Goal: Information Seeking & Learning: Learn about a topic

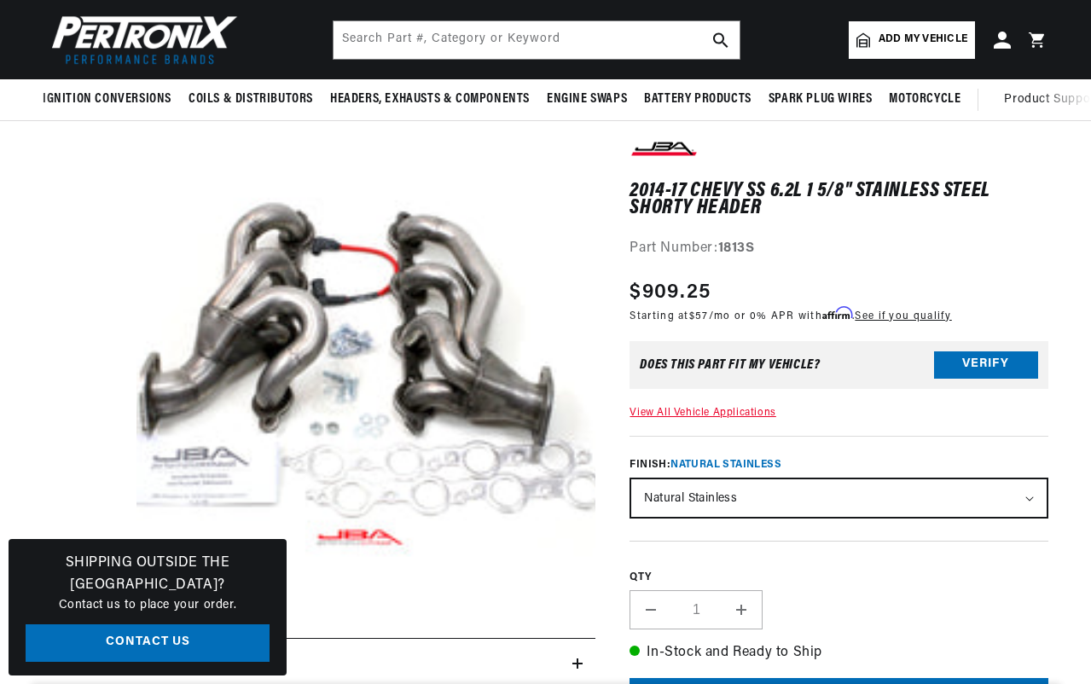
scroll to position [0, 517]
click at [90, 641] on button "Open media 1 in modal" at bounding box center [90, 641] width 0 height 0
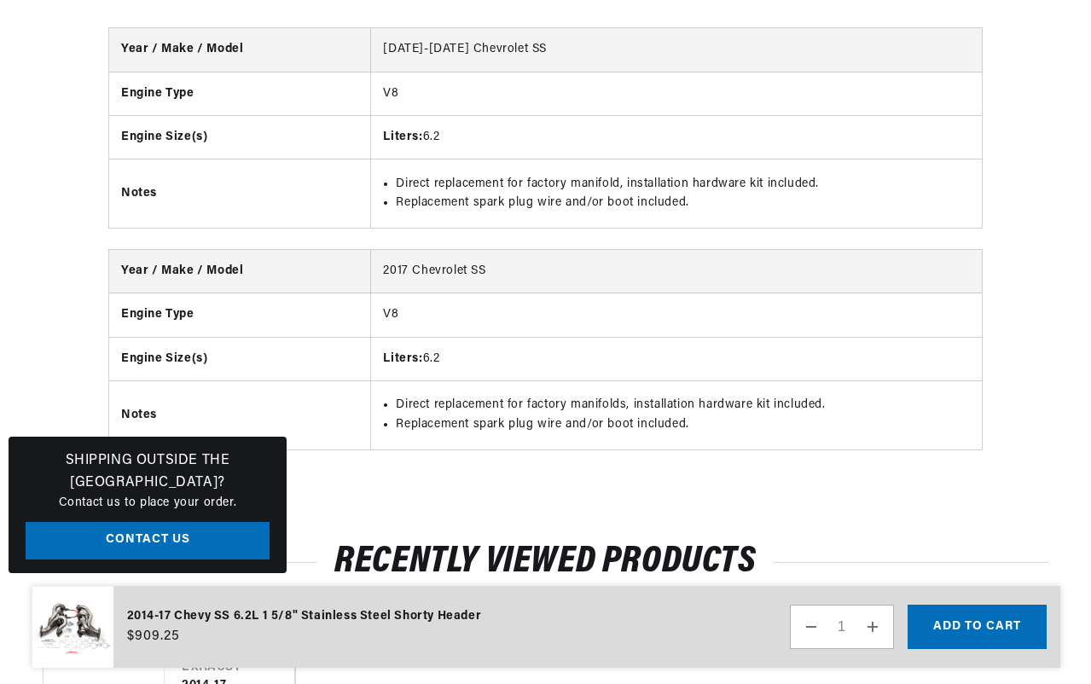
scroll to position [2081, 0]
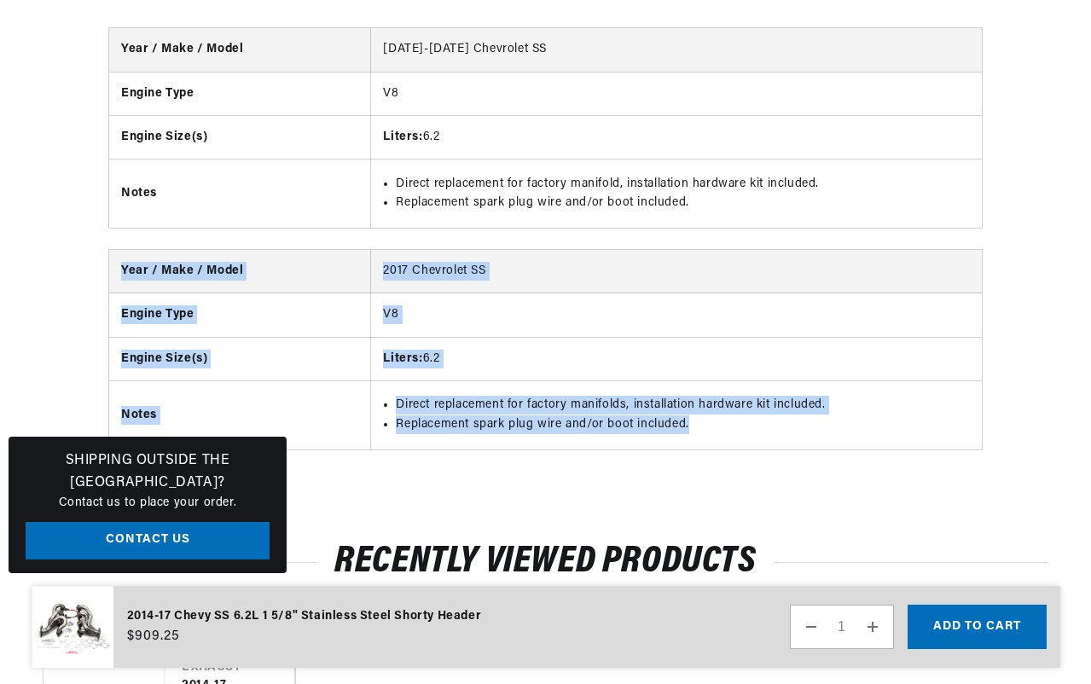
drag, startPoint x: 1089, startPoint y: 470, endPoint x: 1095, endPoint y: 330, distance: 140.0
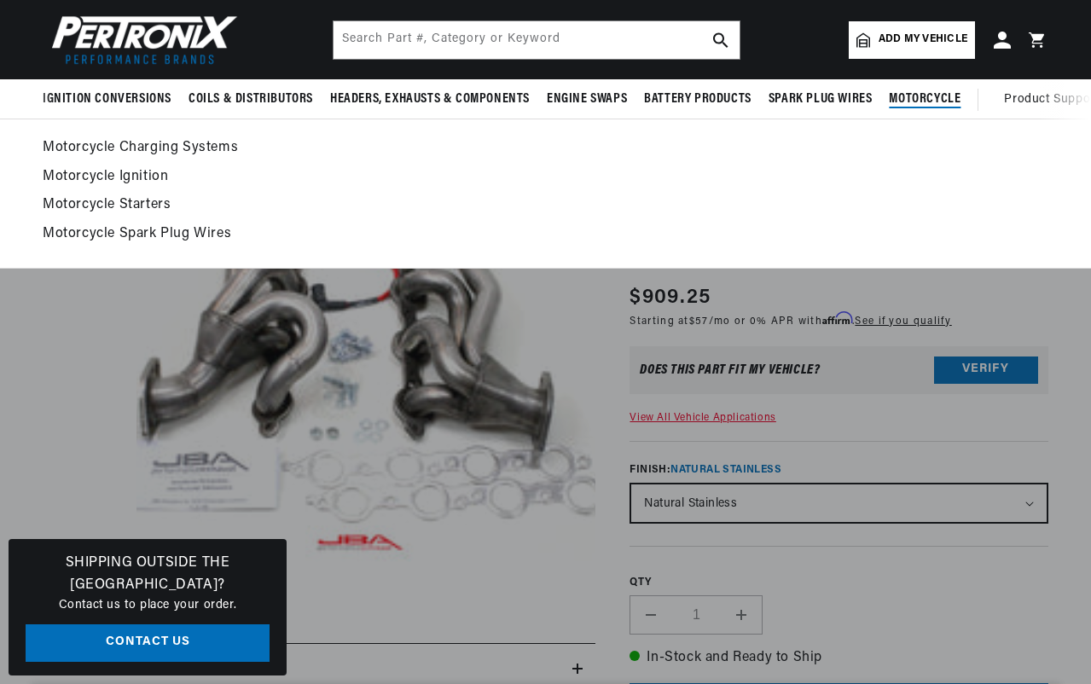
scroll to position [0, 0]
